Goal: Find specific page/section: Find specific page/section

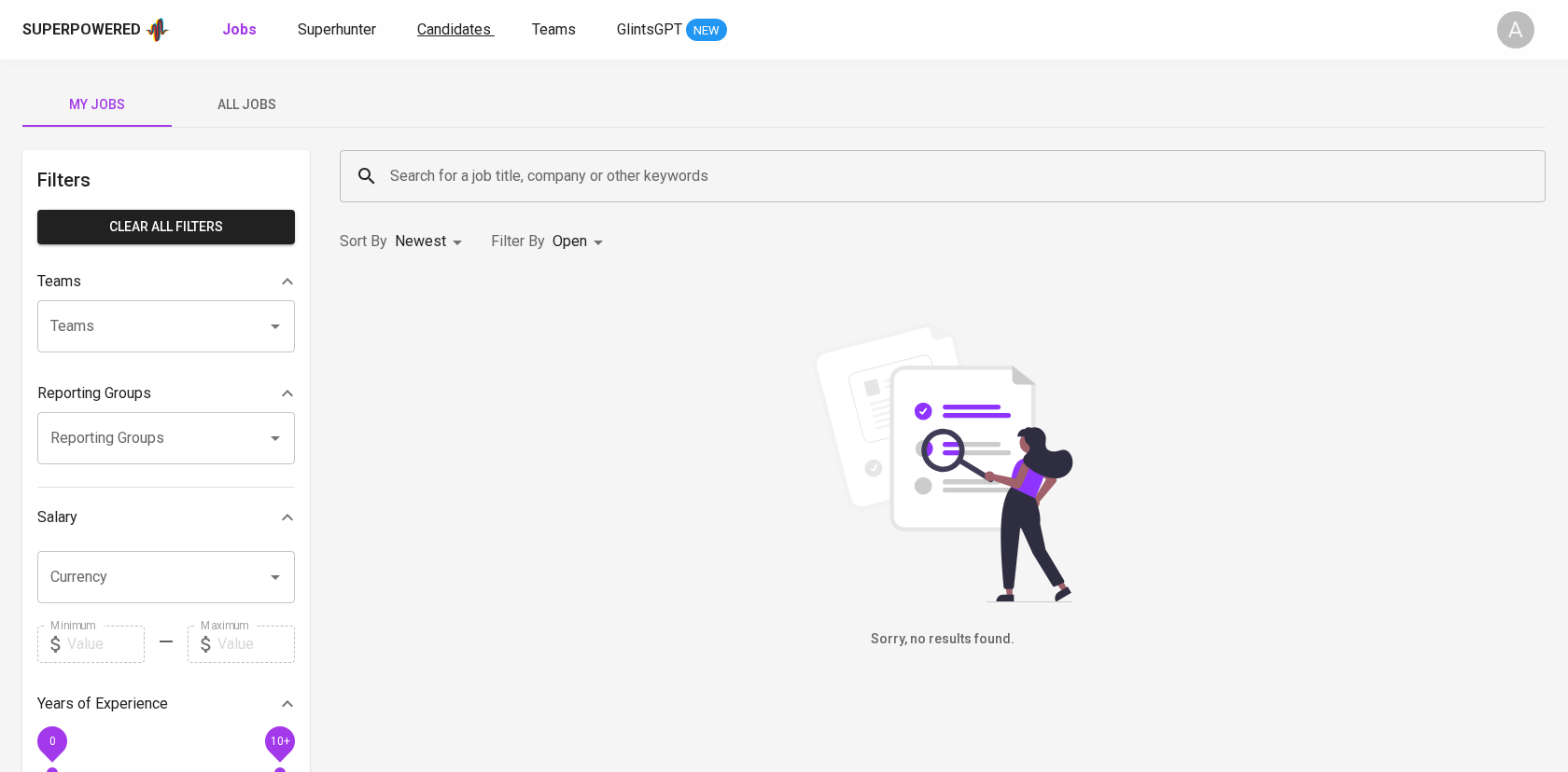
click at [467, 28] on span "Candidates" at bounding box center [454, 29] width 73 height 18
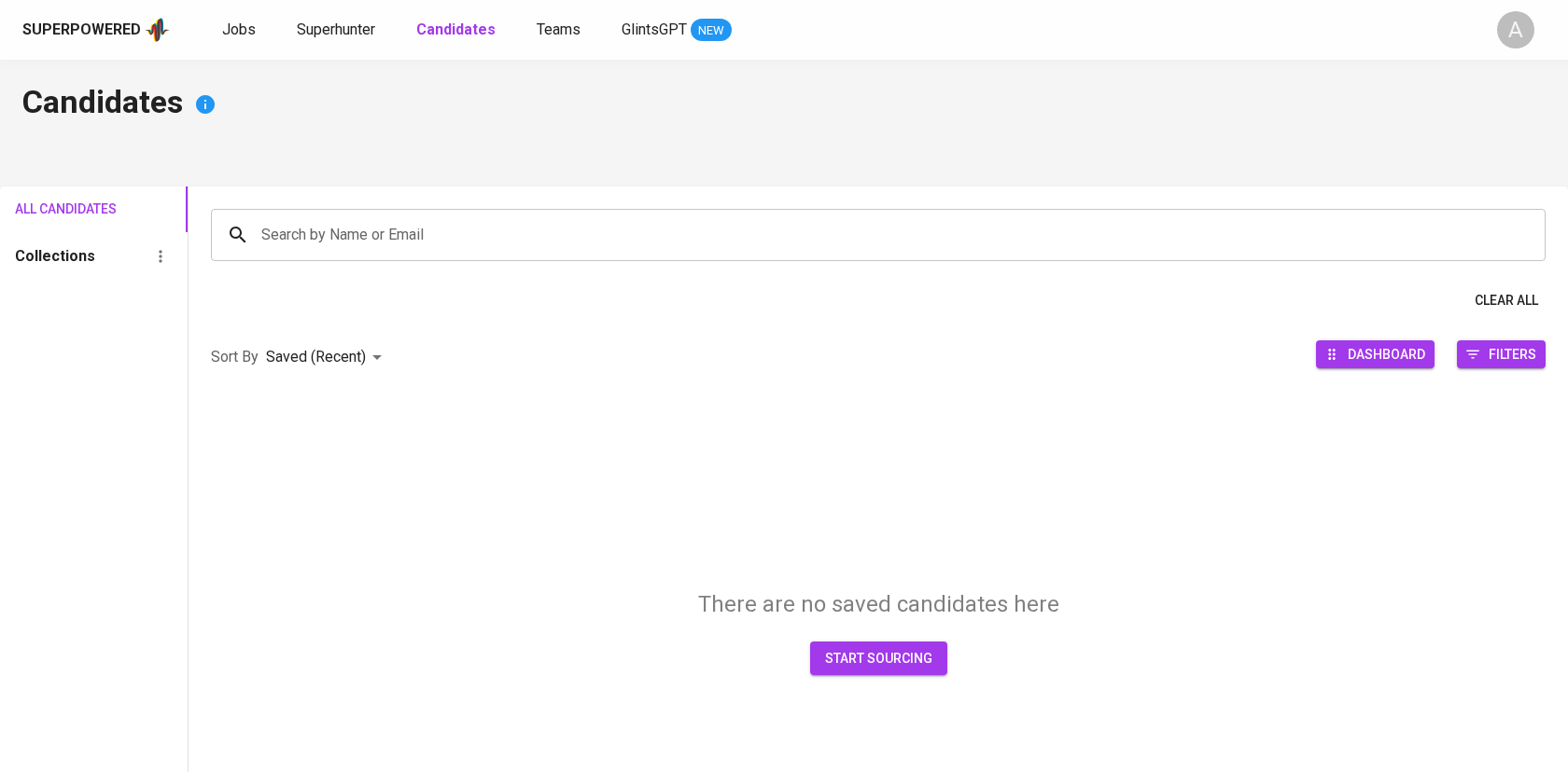
click at [416, 235] on input "Search by Name or Email" at bounding box center [882, 235] width 1253 height 36
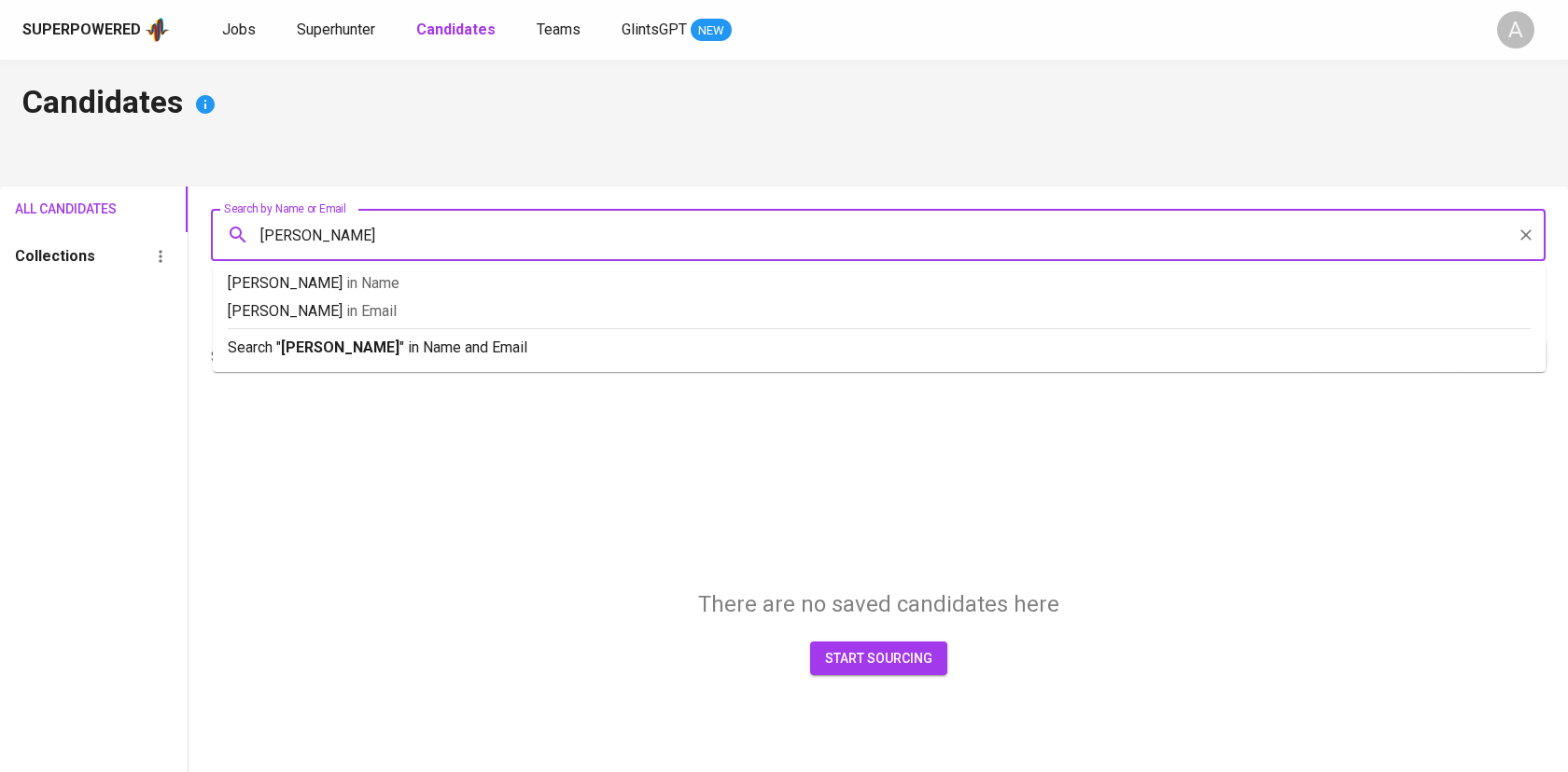
type input "[PERSON_NAME][DATE]"
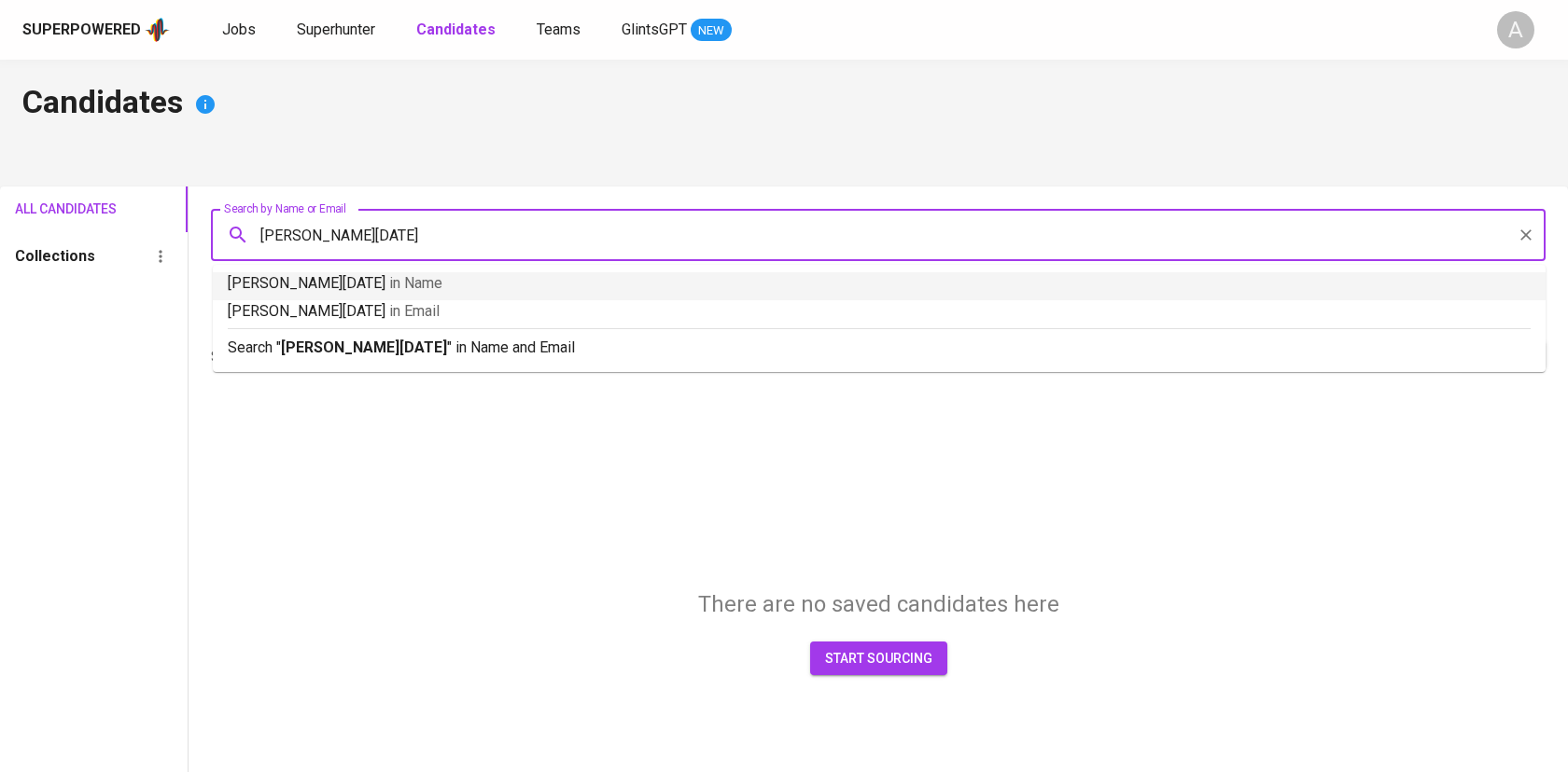
click at [422, 272] on p "[PERSON_NAME][DATE] in Name" at bounding box center [879, 283] width 1302 height 23
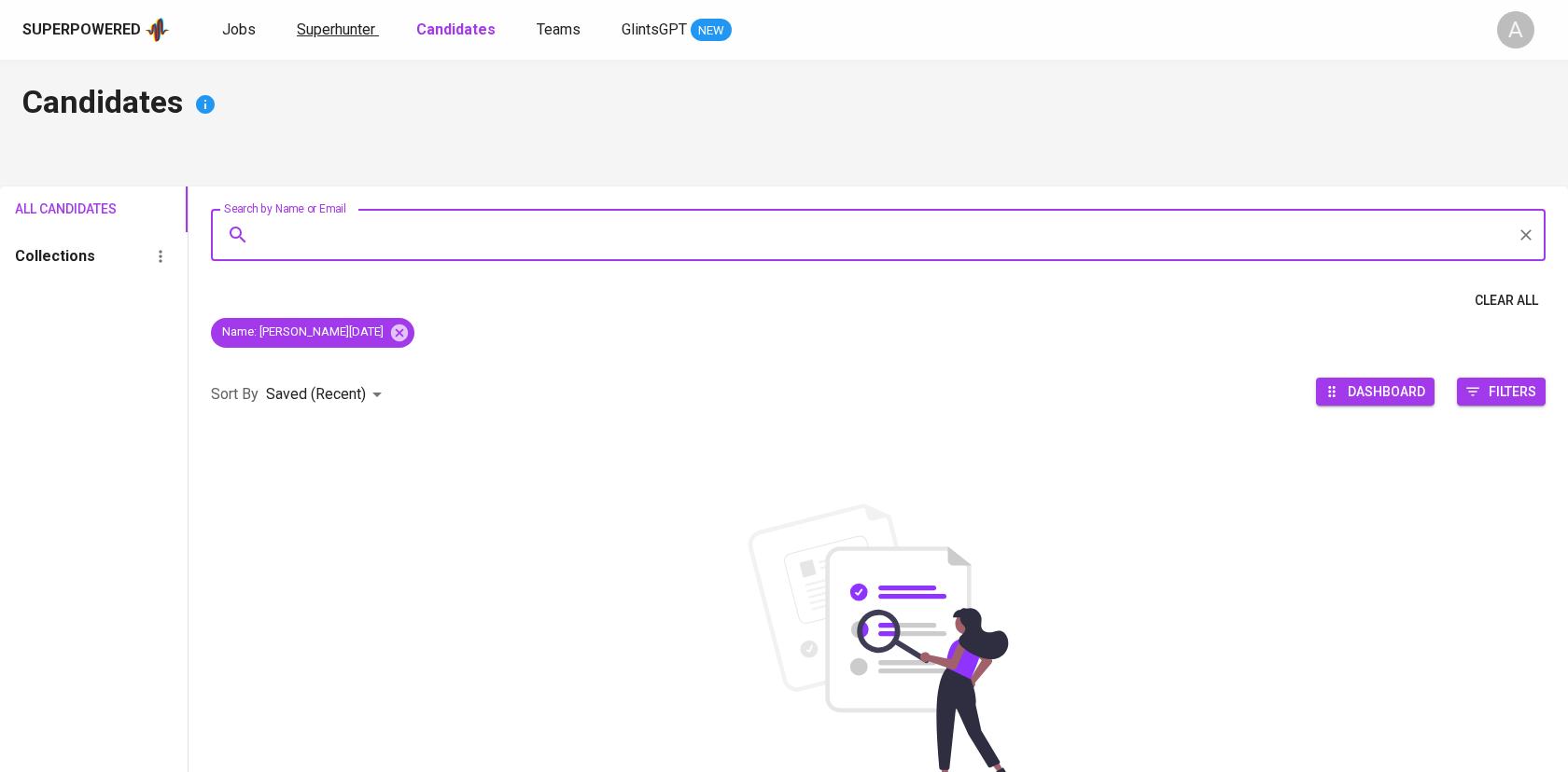
click at [337, 33] on span "Superhunter" at bounding box center [335, 29] width 78 height 18
